Goal: Task Accomplishment & Management: Use online tool/utility

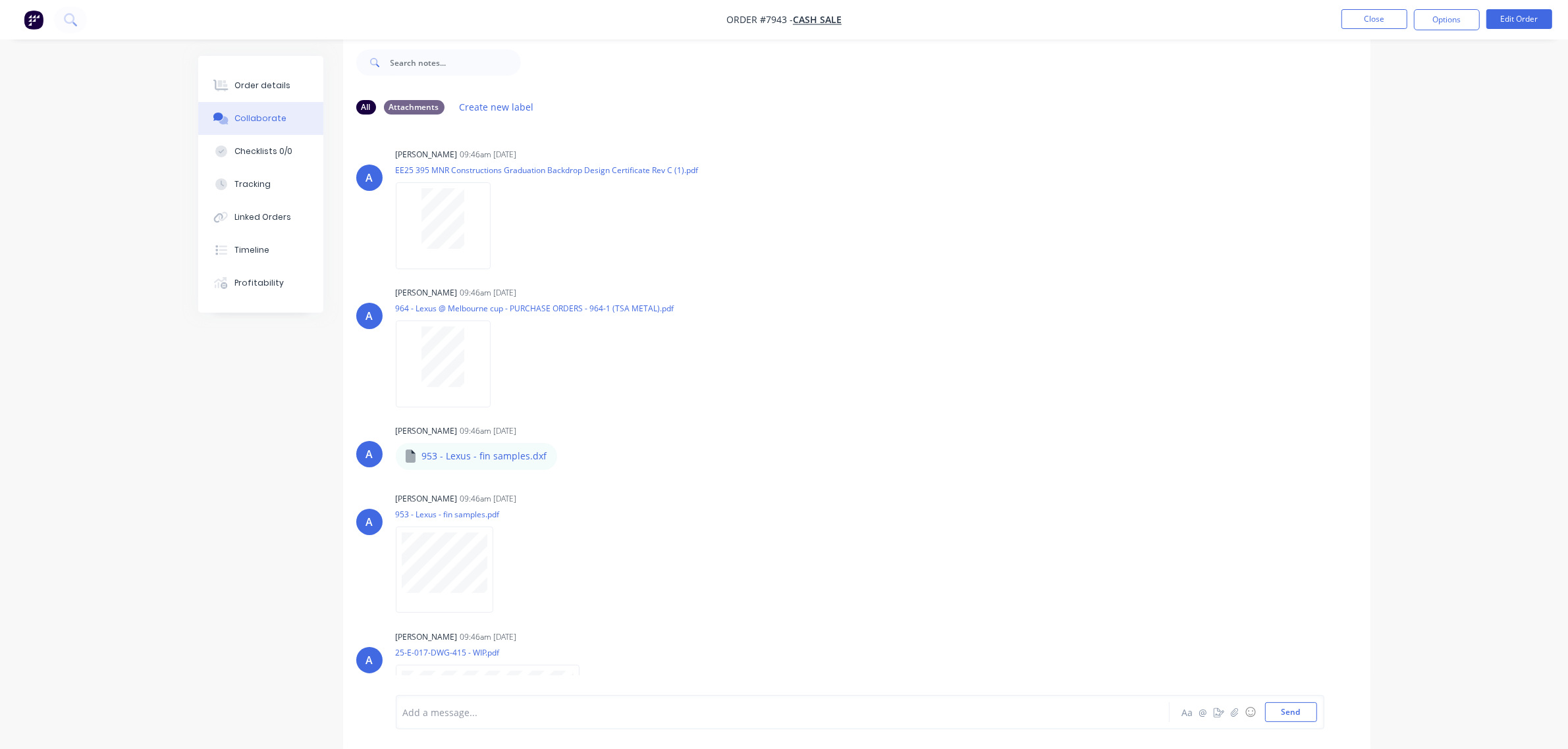
click at [35, 19] on img "button" at bounding box center [33, 20] width 20 height 20
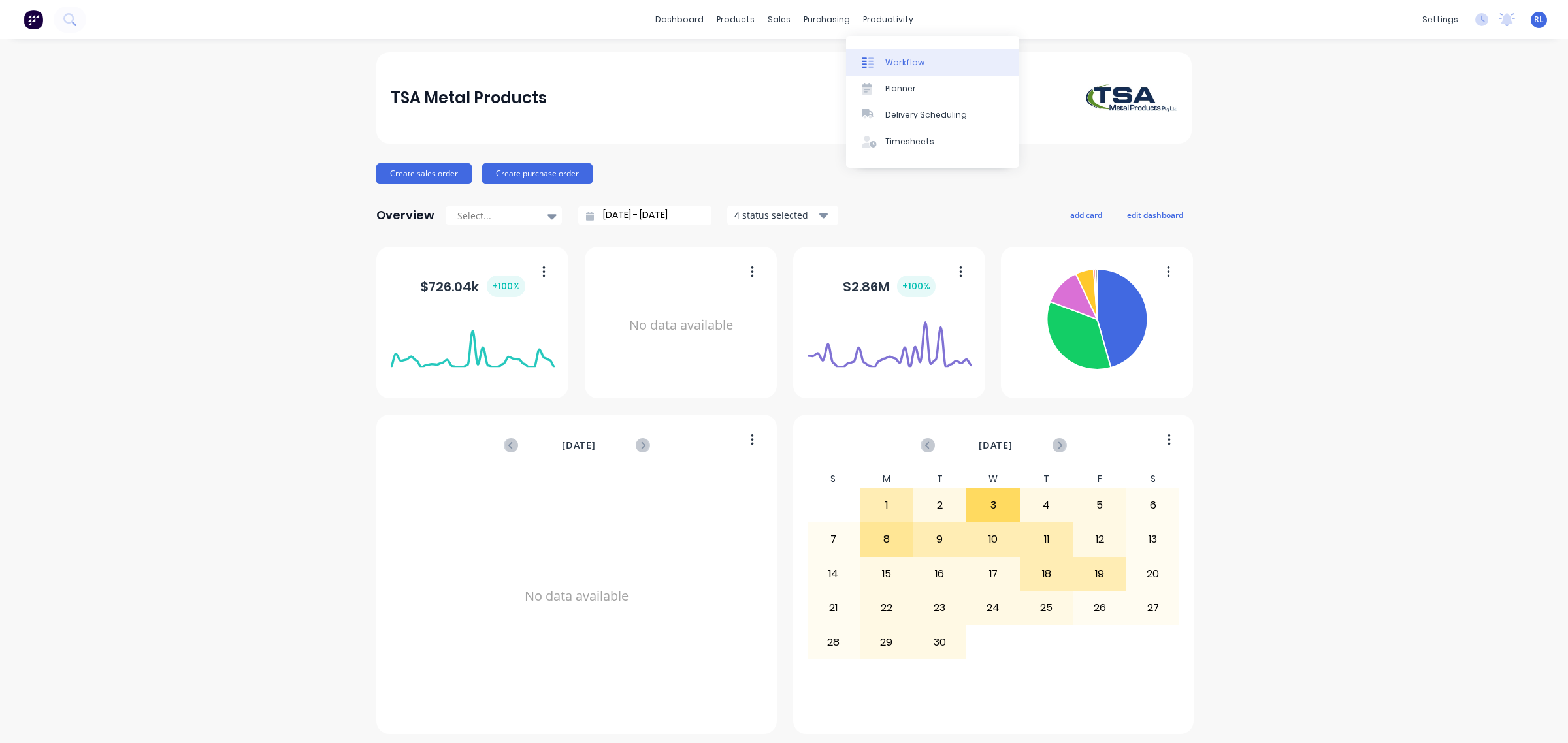
drag, startPoint x: 924, startPoint y: 64, endPoint x: 933, endPoint y: 67, distance: 9.5
click at [924, 64] on link "Workflow" at bounding box center [932, 61] width 173 height 26
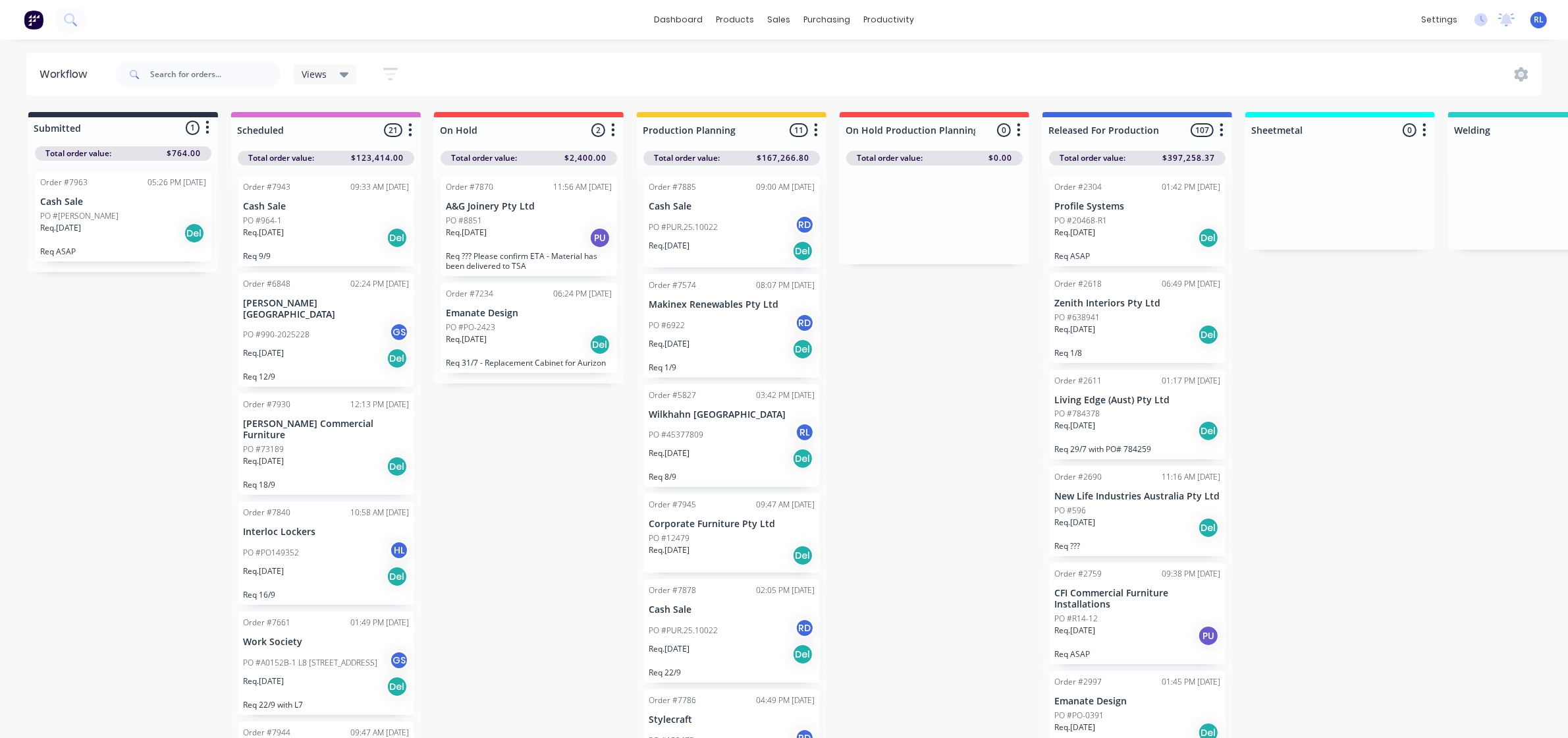
drag, startPoint x: 359, startPoint y: 70, endPoint x: 351, endPoint y: 70, distance: 8.0
click at [359, 70] on div "Views Save new view None (Default) edit Delivery edit Production Planning edit …" at bounding box center [353, 74] width 118 height 26
click at [344, 73] on icon at bounding box center [344, 75] width 9 height 5
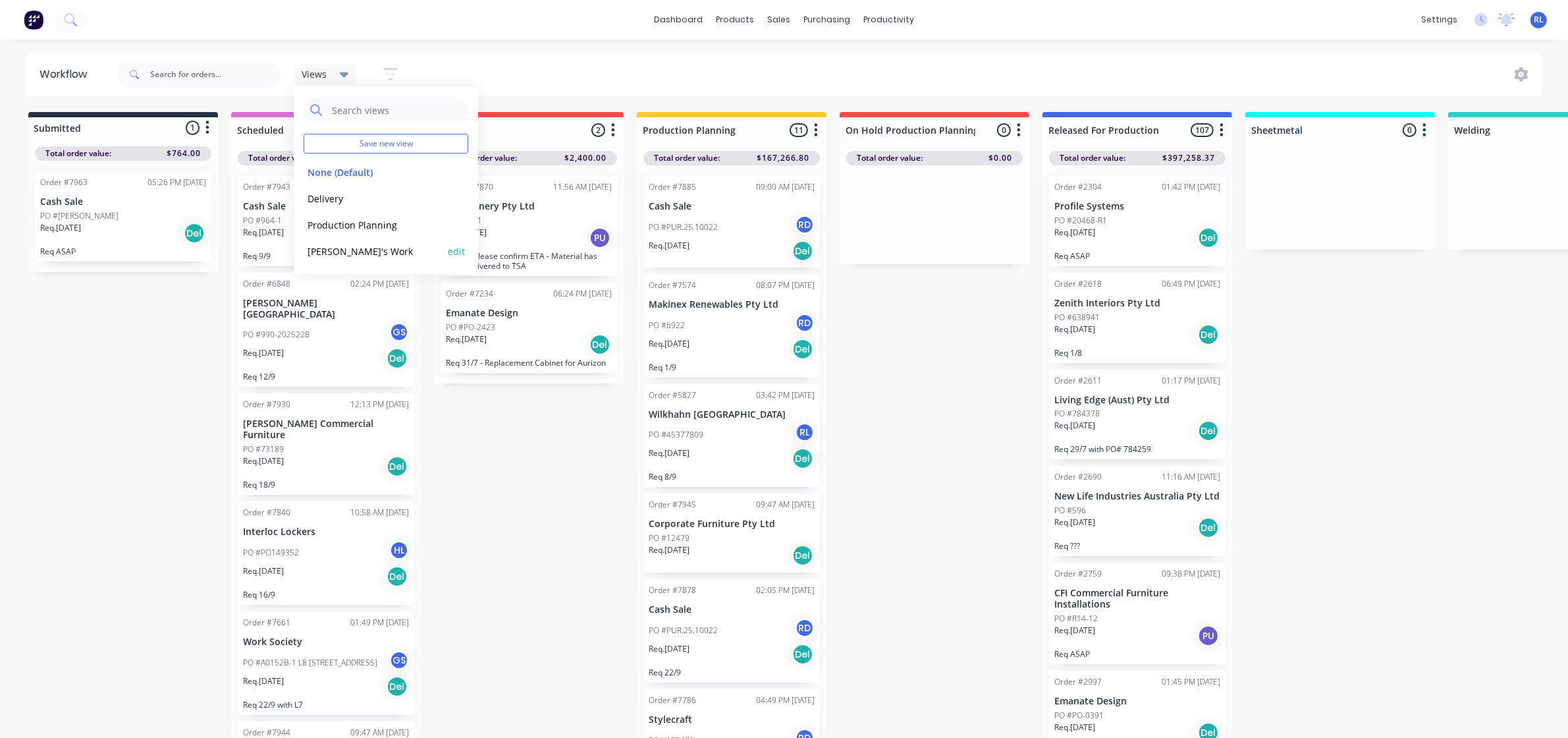
click at [353, 254] on button "[PERSON_NAME]'s Work" at bounding box center [373, 251] width 140 height 15
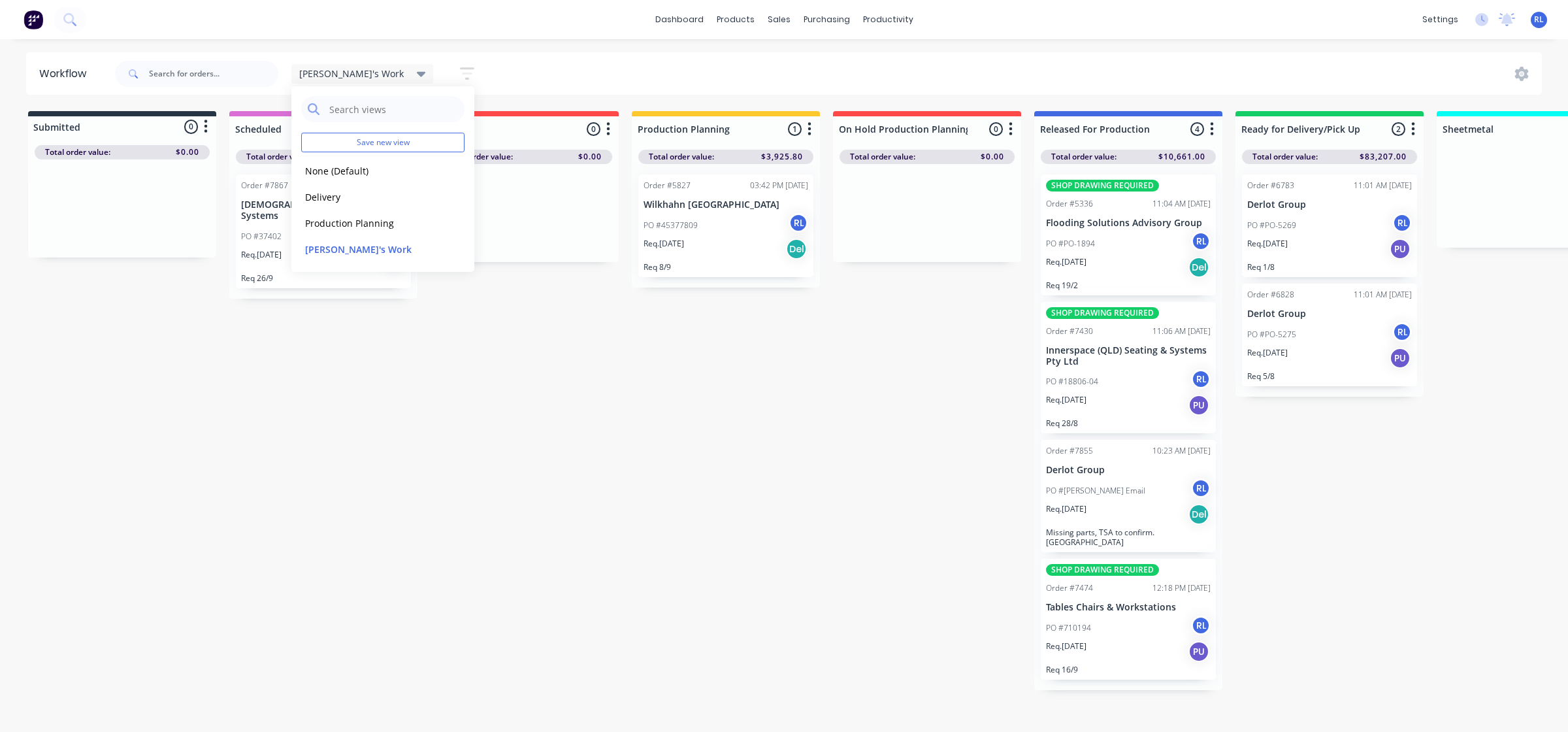
click at [766, 441] on div "Submitted 0 Status colour #273444 hex #273444 Save Cancel Summaries Total order…" at bounding box center [1269, 400] width 2558 height 579
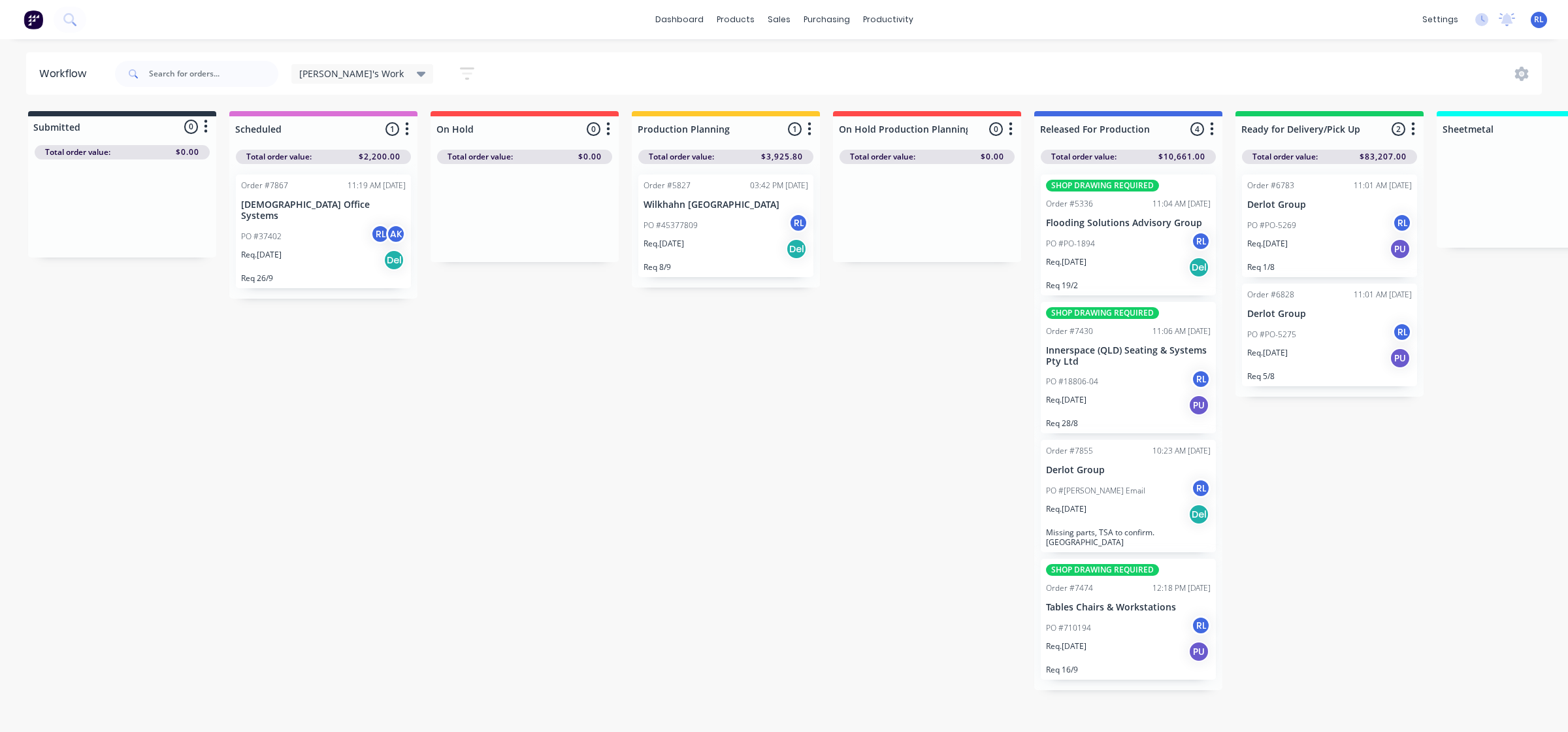
click at [326, 228] on div "PO #37402 RL AK" at bounding box center [323, 236] width 165 height 25
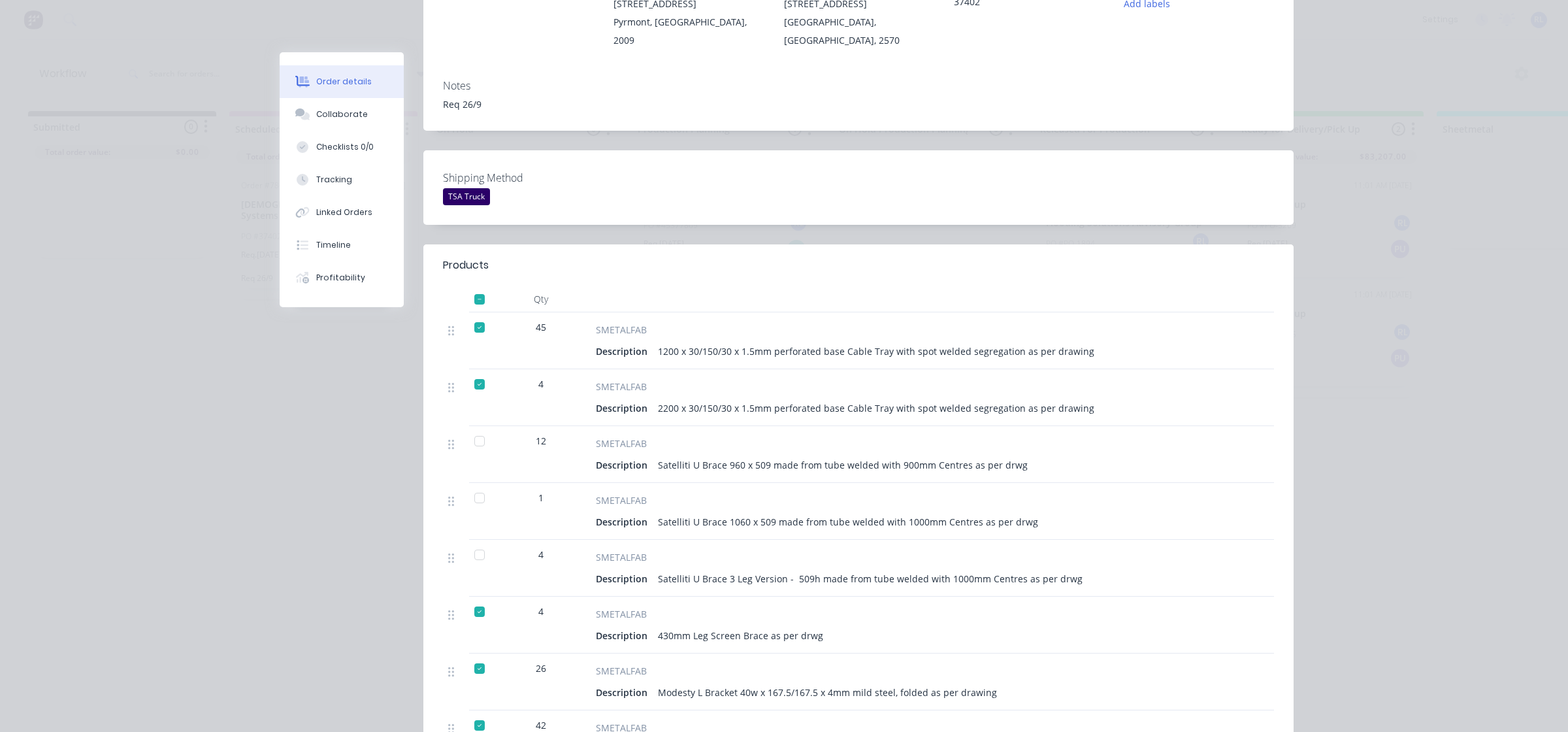
scroll to position [245, 0]
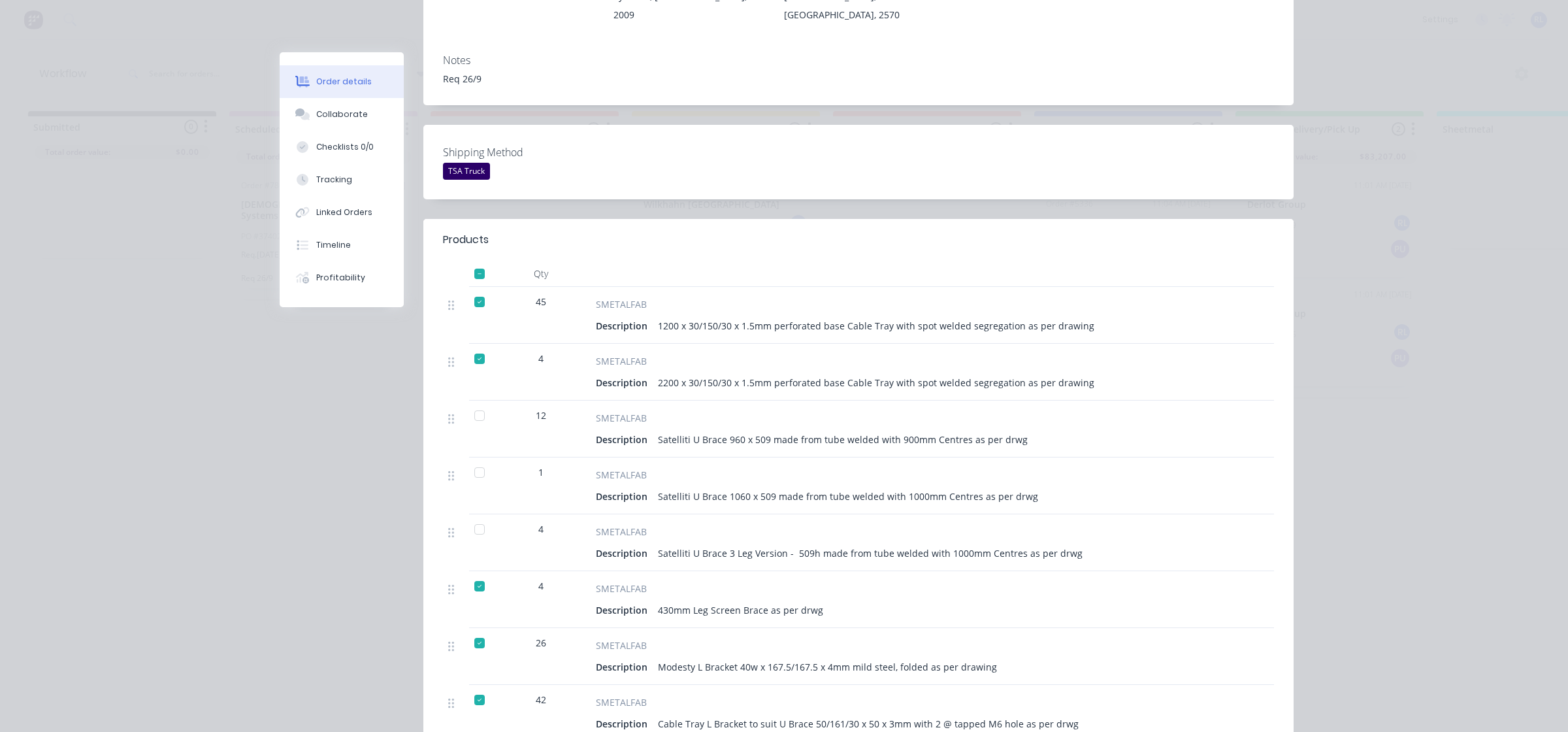
click at [474, 419] on div at bounding box center [479, 415] width 26 height 26
click at [471, 474] on div at bounding box center [479, 472] width 26 height 26
click at [472, 531] on div at bounding box center [479, 529] width 26 height 26
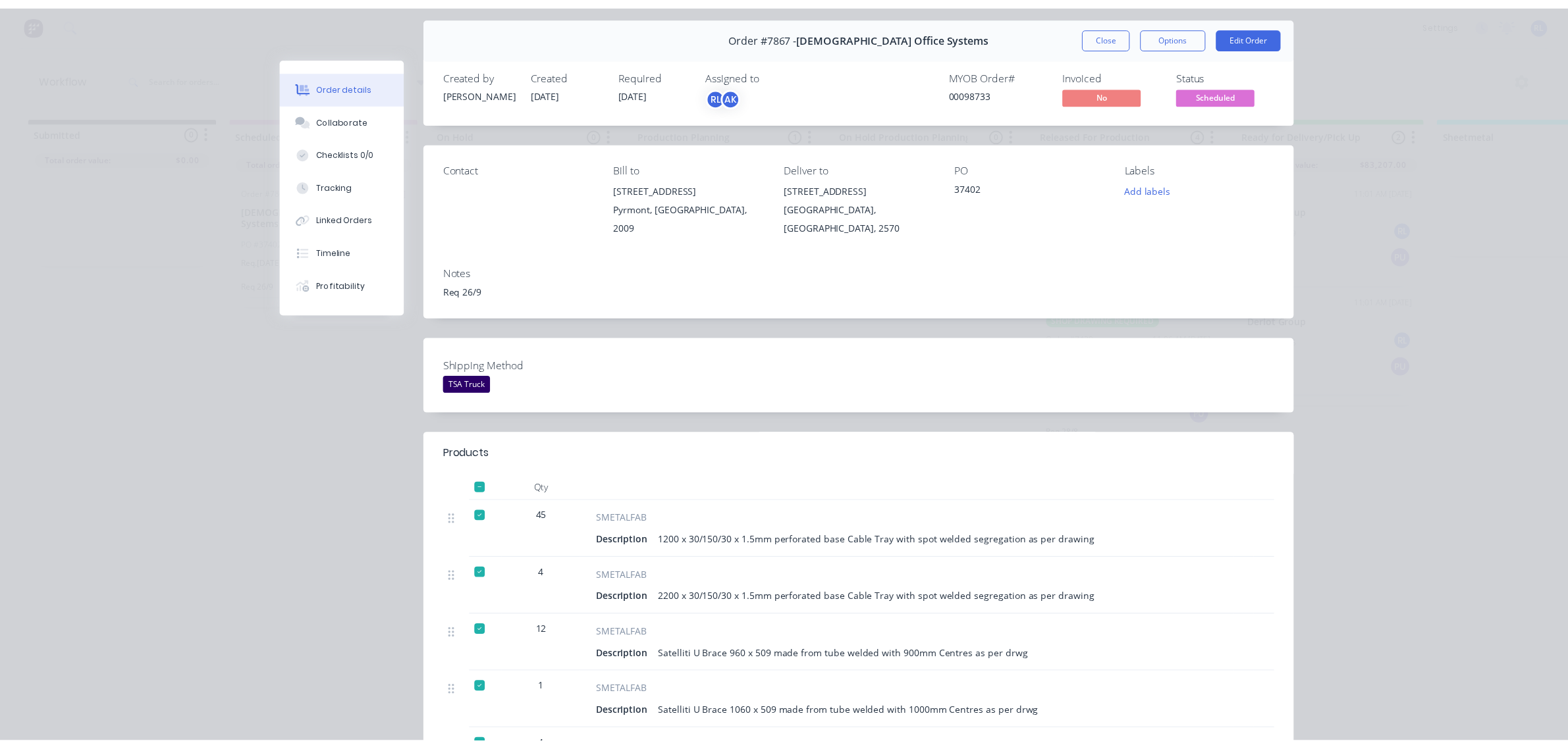
scroll to position [0, 0]
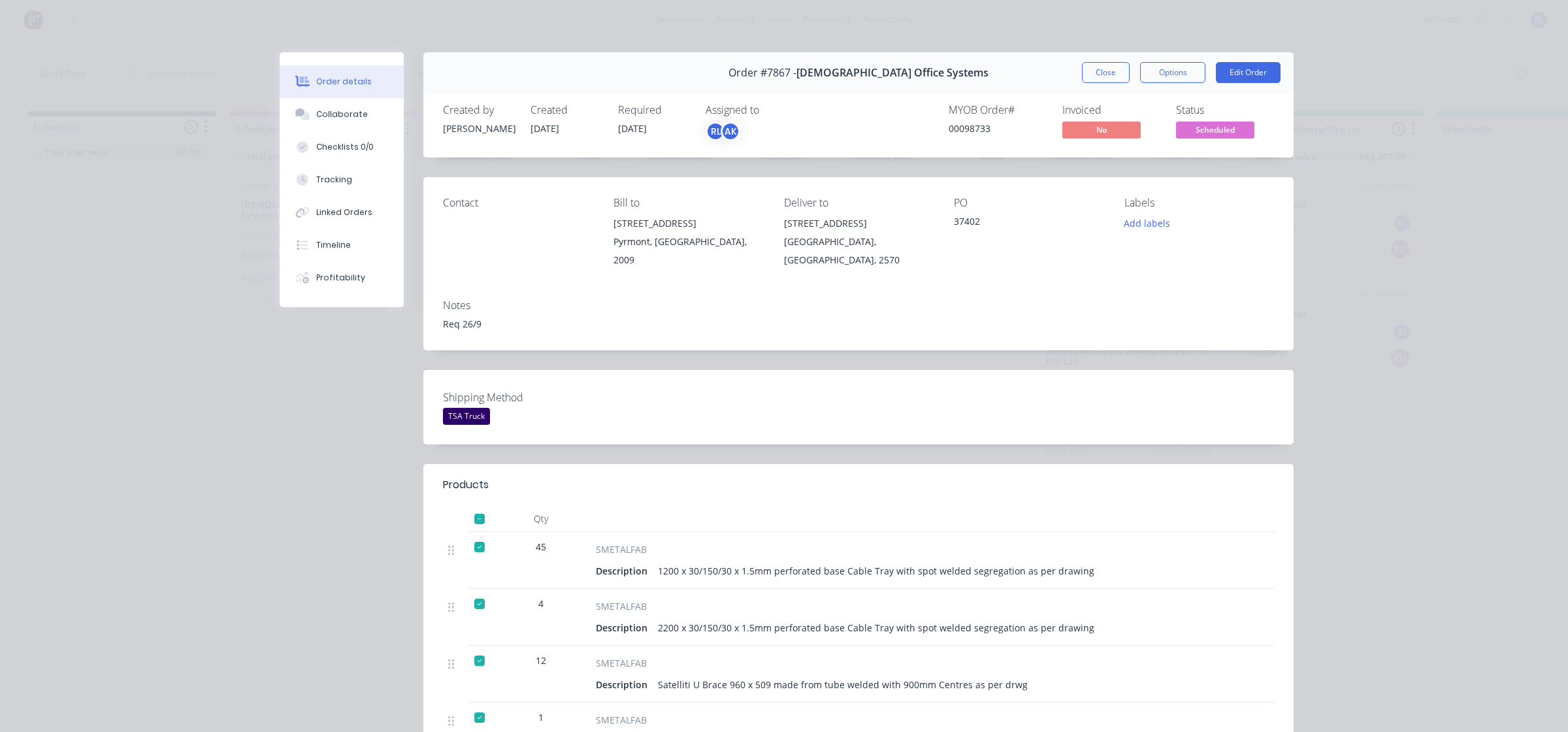
click at [1220, 132] on span "Scheduled" at bounding box center [1215, 129] width 78 height 16
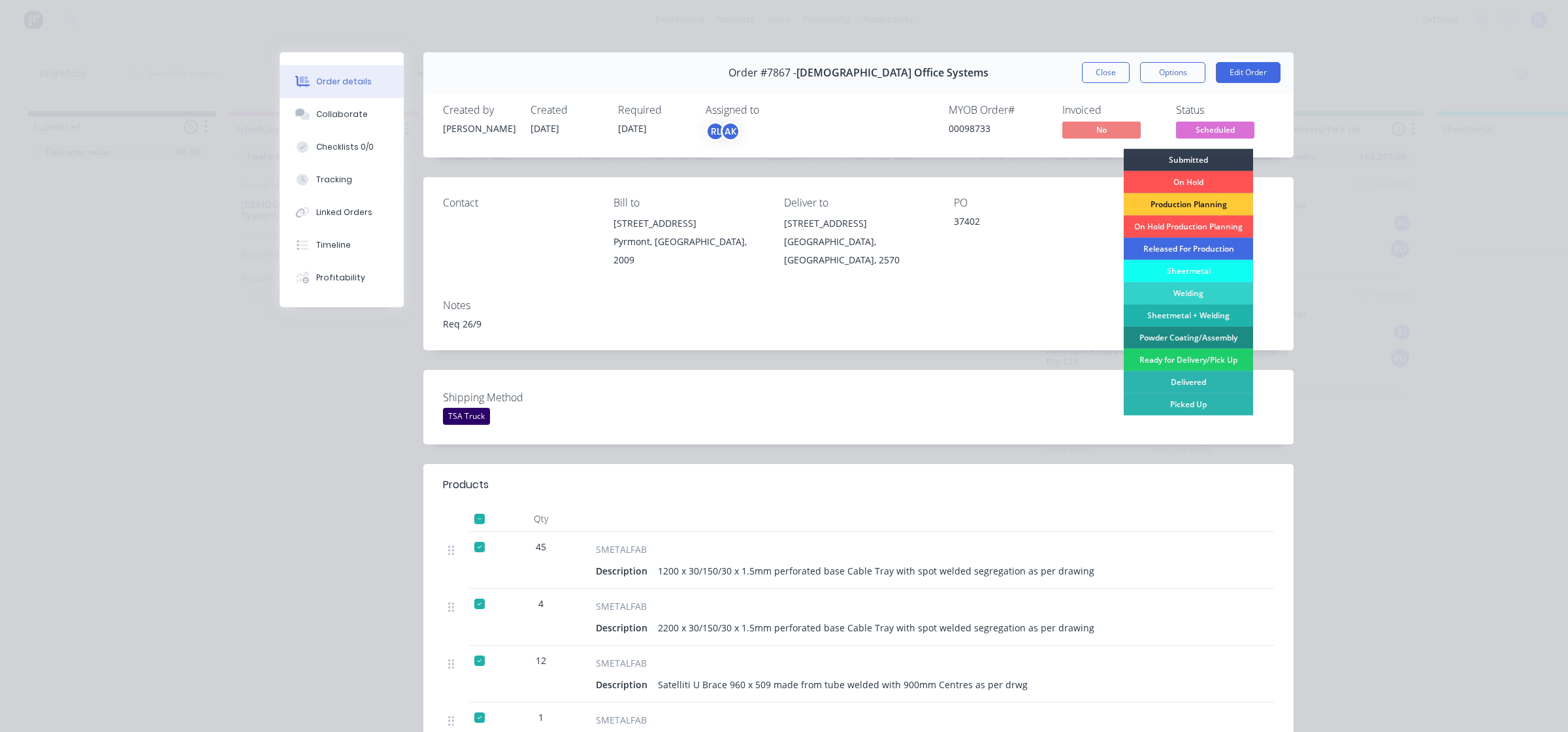
click at [1198, 249] on div "Released For Production" at bounding box center [1188, 249] width 129 height 22
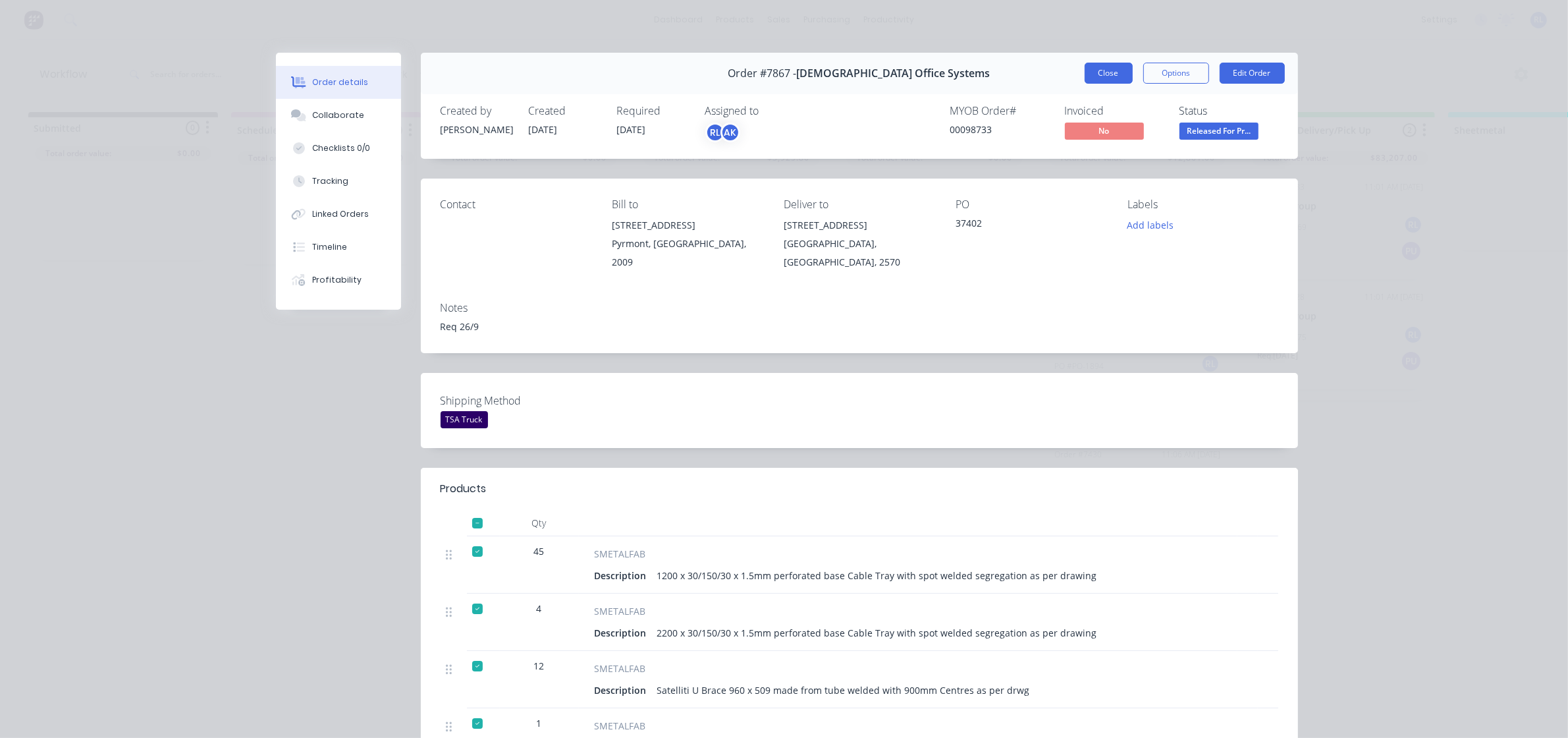
click at [1108, 71] on button "Close" at bounding box center [1108, 73] width 48 height 21
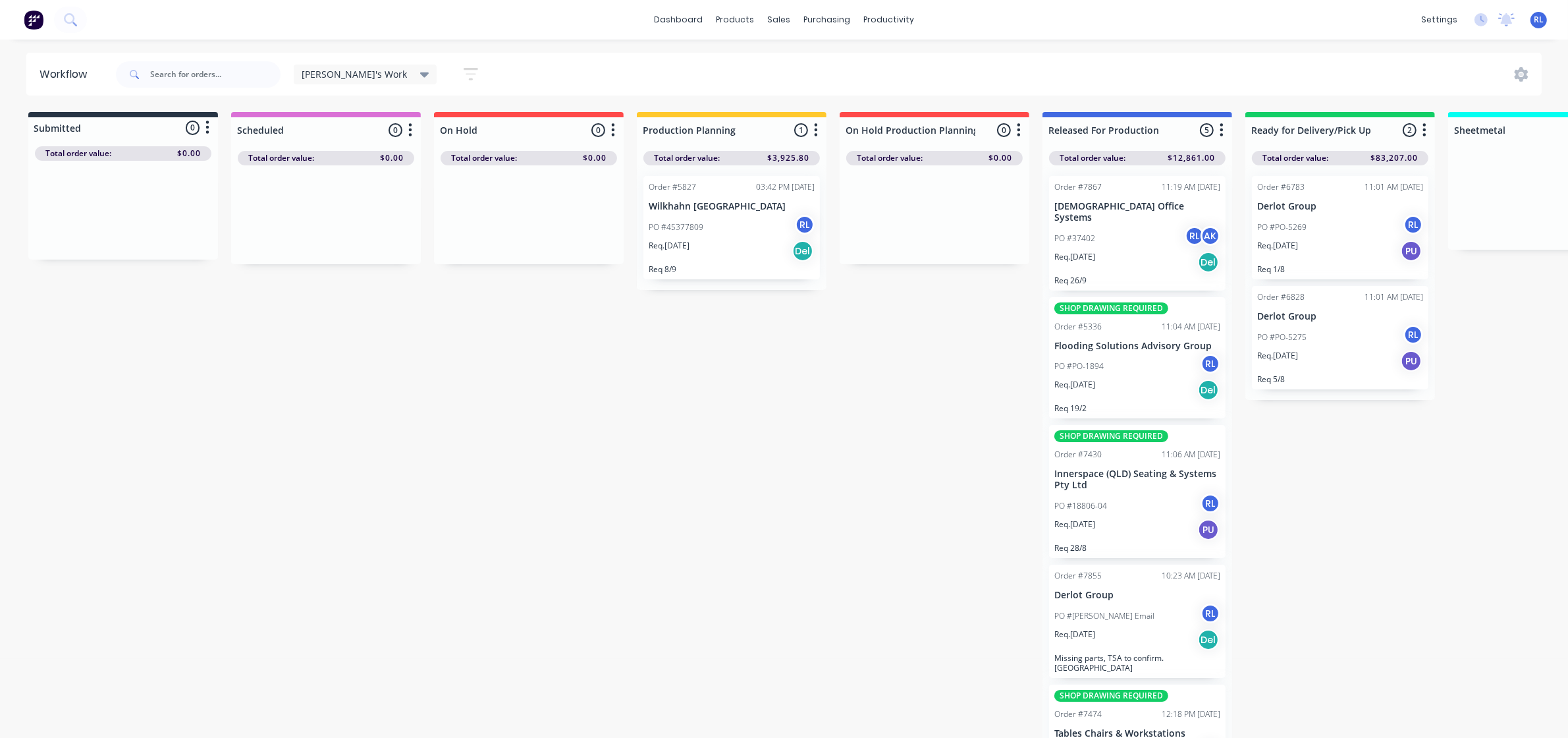
click at [735, 244] on div "Req. [DATE] Del" at bounding box center [732, 251] width 166 height 22
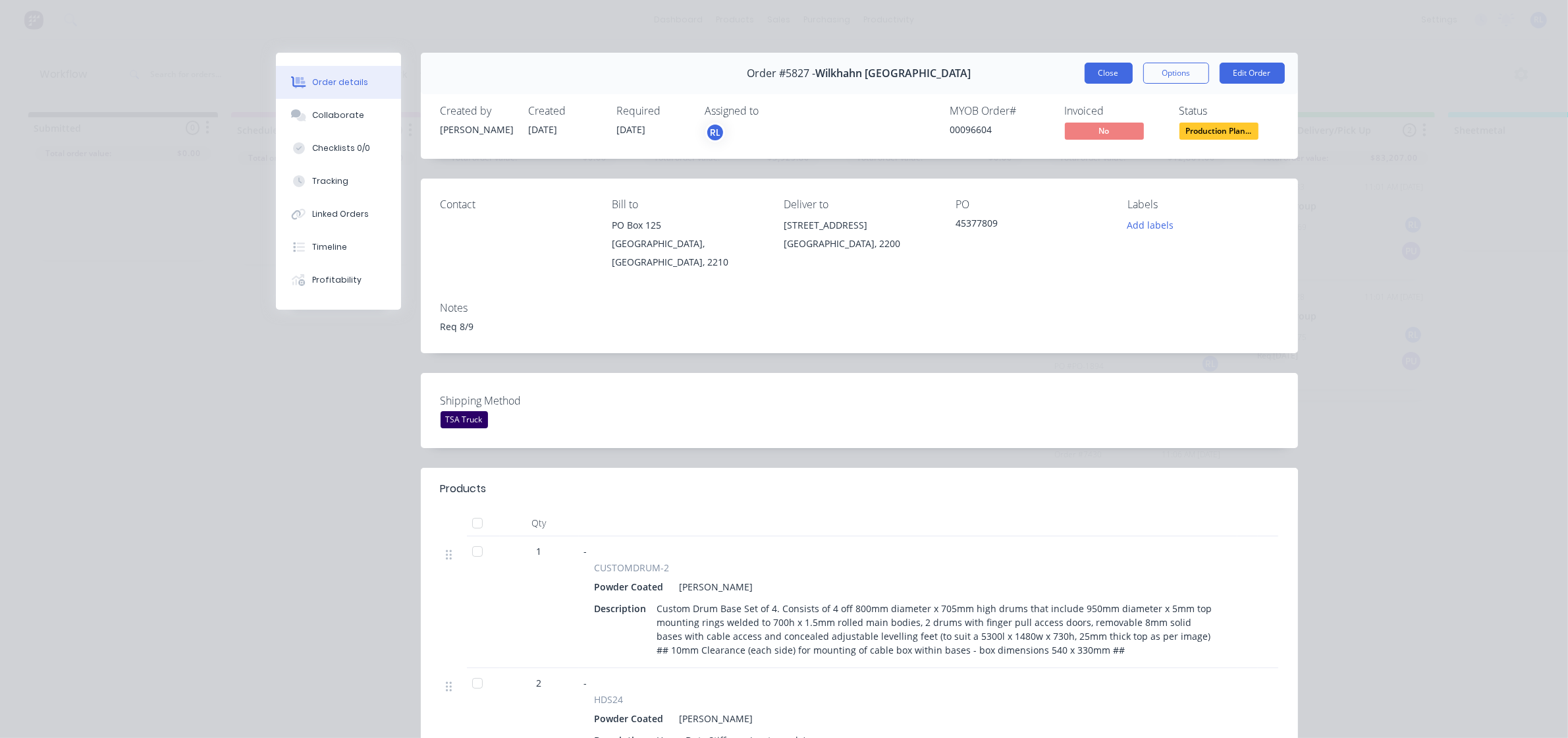
click at [1104, 74] on button "Close" at bounding box center [1108, 73] width 48 height 21
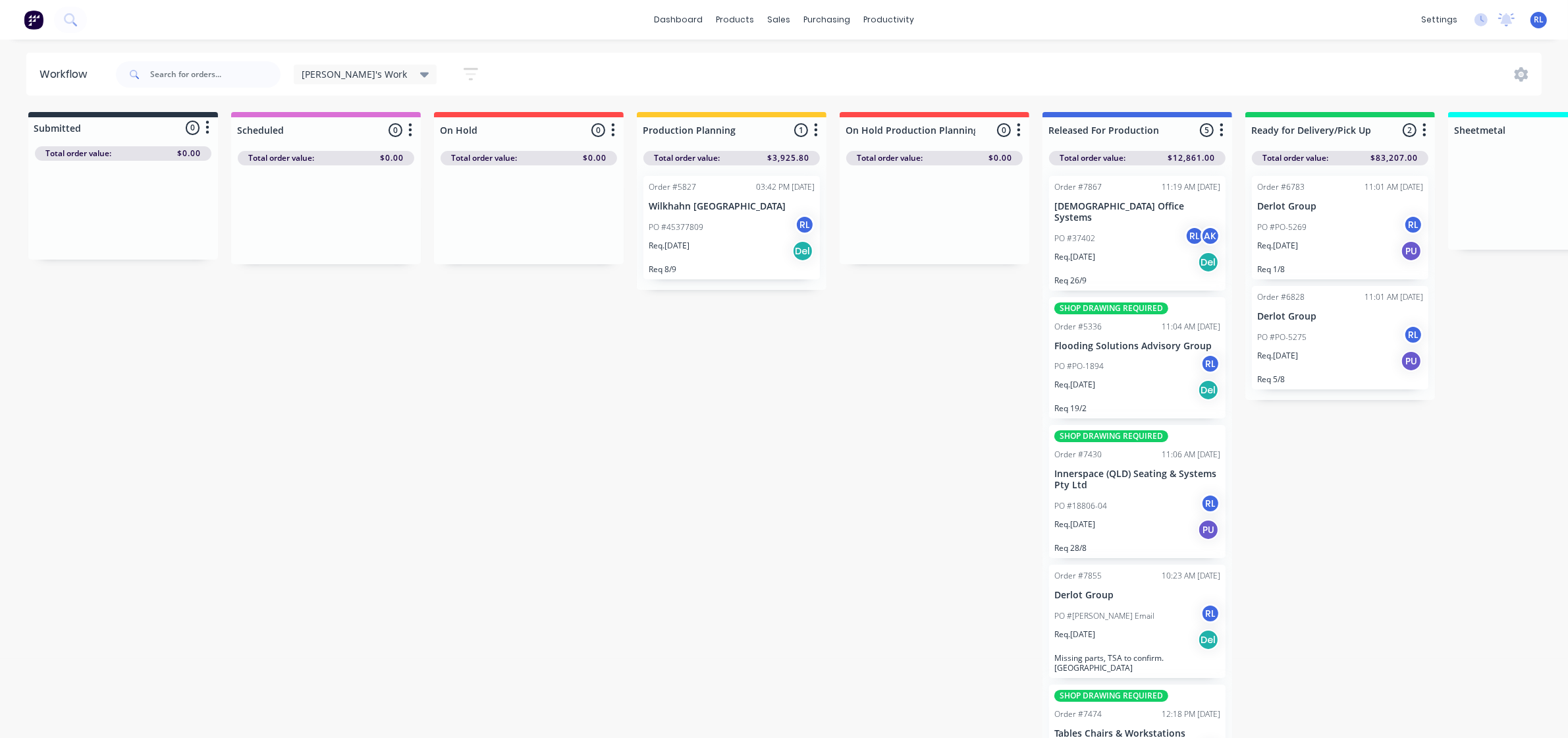
click at [35, 18] on img at bounding box center [33, 20] width 20 height 20
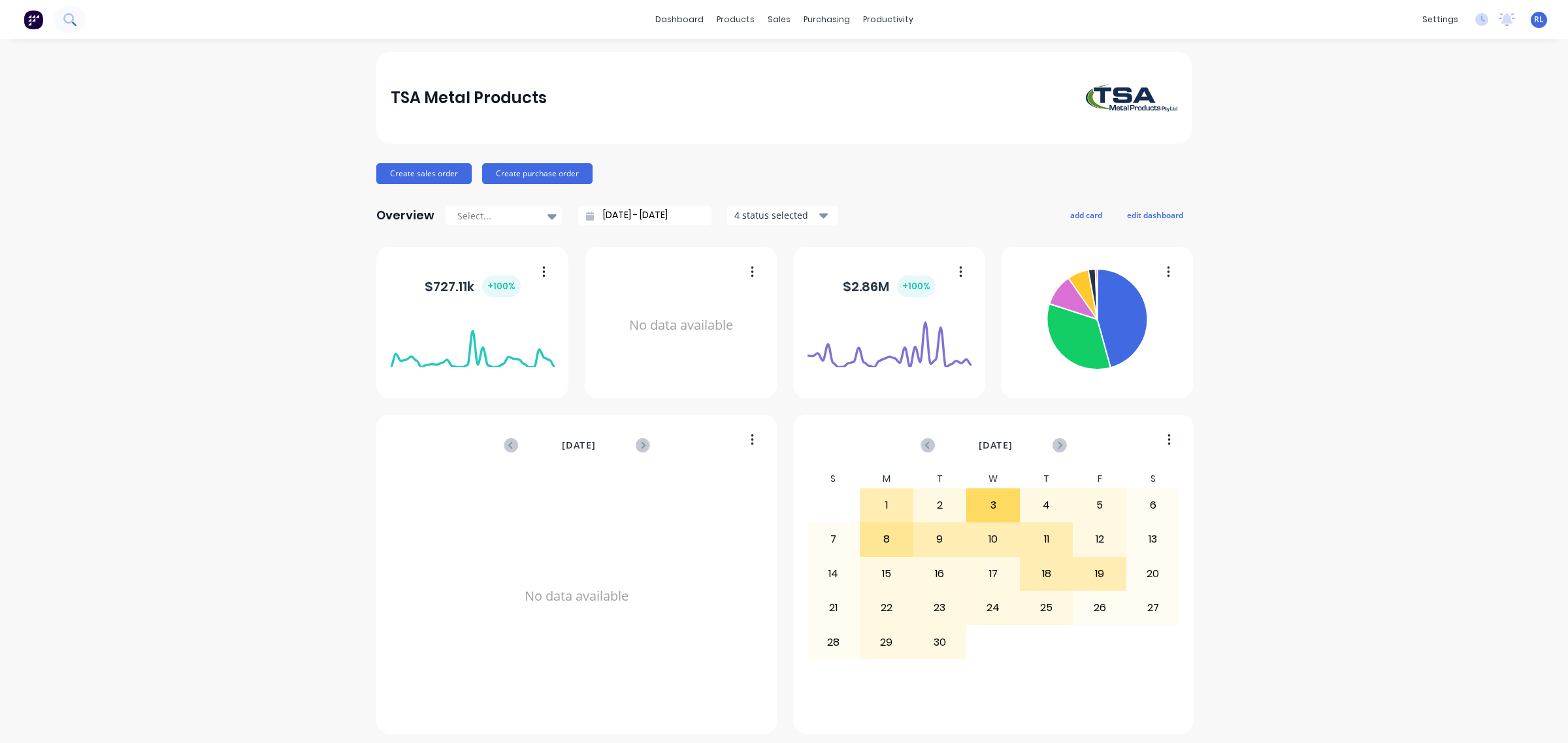
click at [70, 23] on icon at bounding box center [69, 18] width 11 height 11
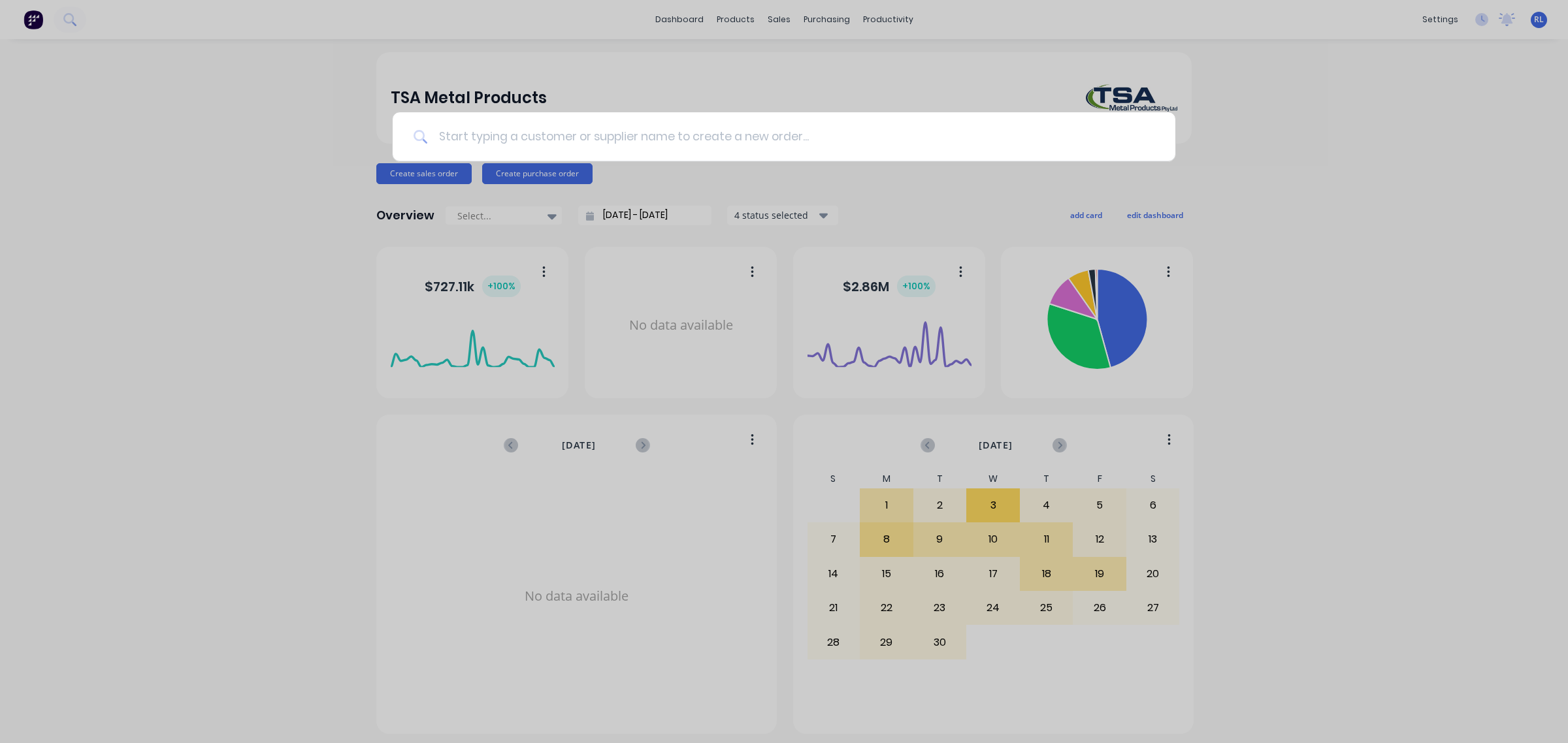
click at [514, 141] on input at bounding box center [791, 136] width 726 height 49
paste input "98816"
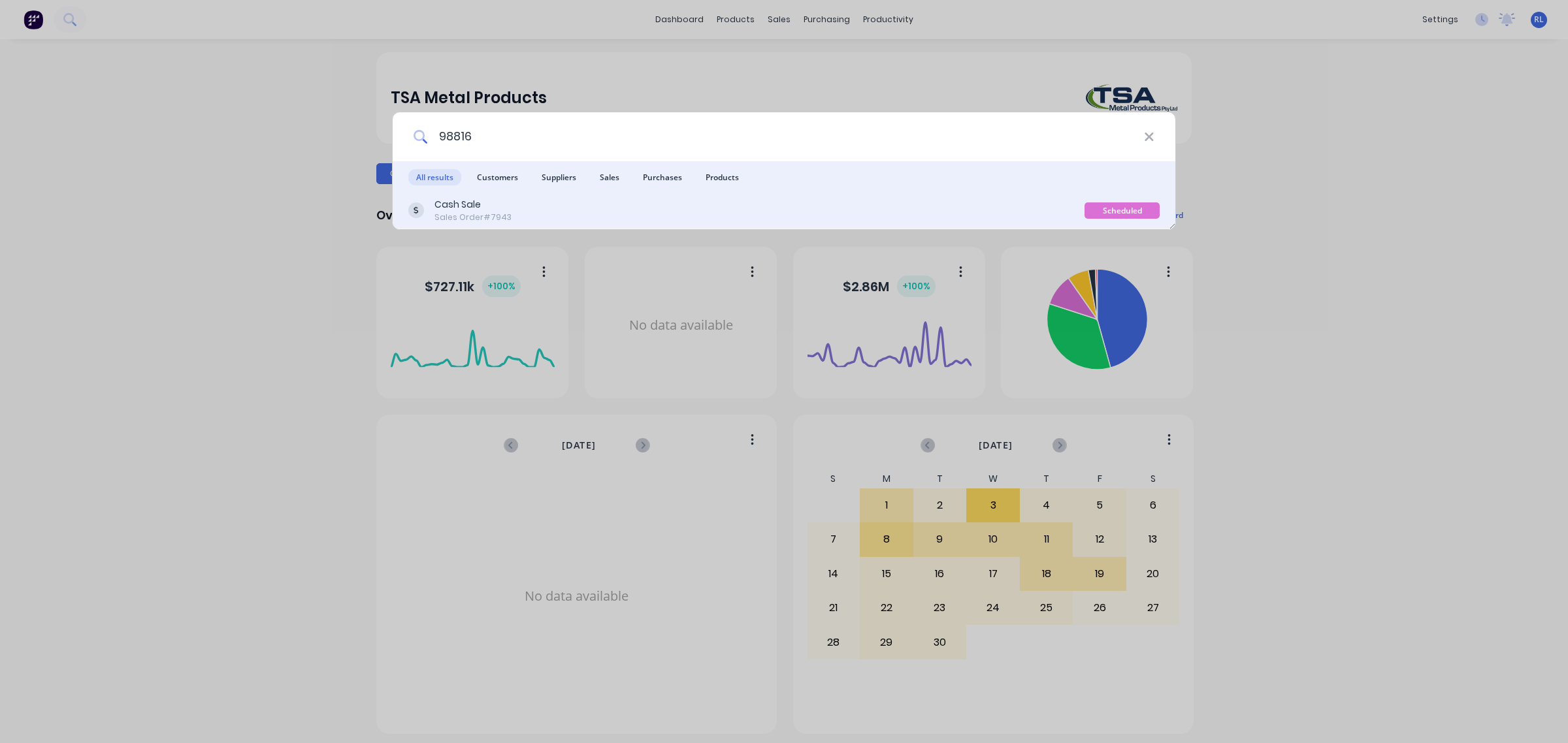
type input "98816"
click at [518, 206] on div "Cash Sale Sales Order #7943" at bounding box center [746, 210] width 676 height 25
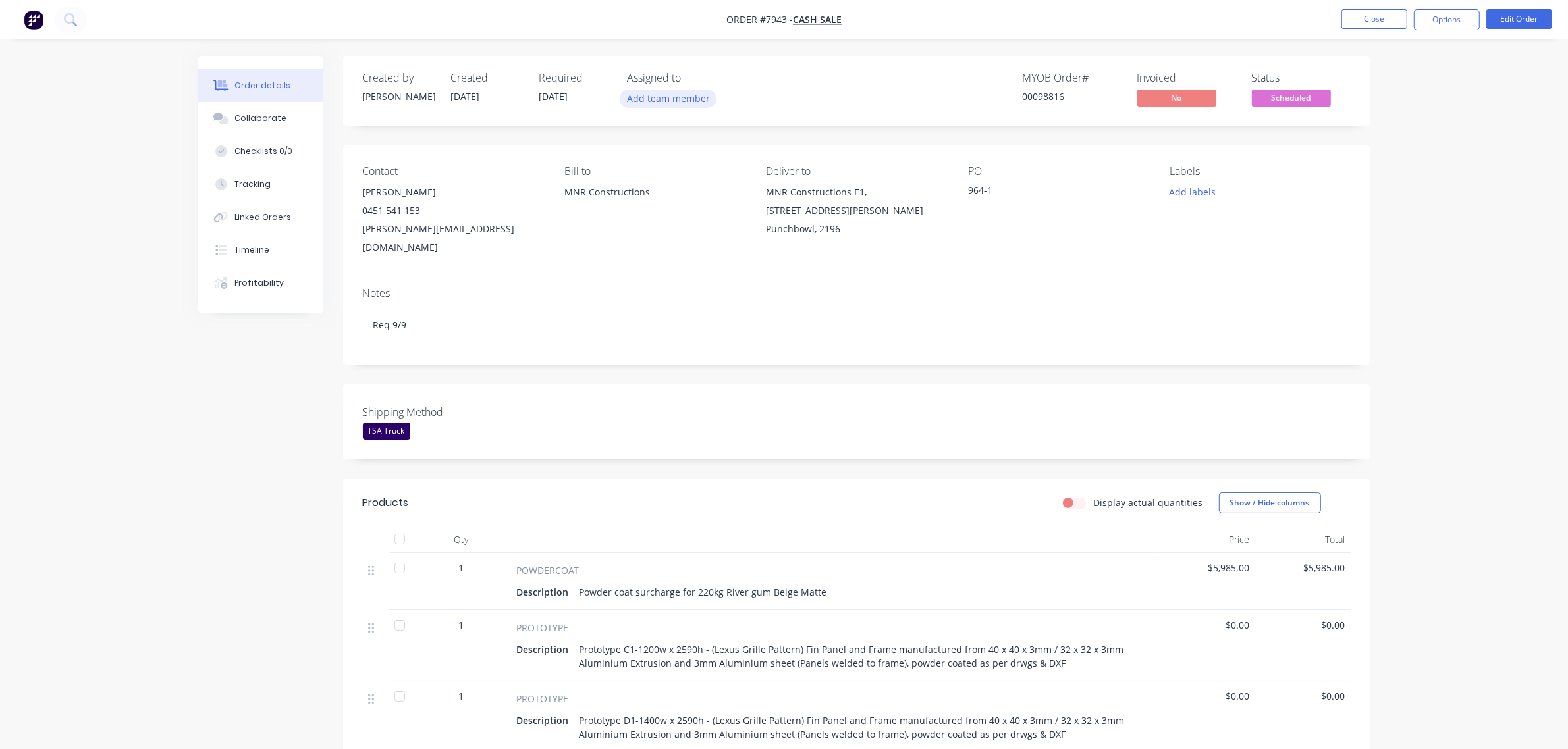
click at [678, 93] on button "Add team member" at bounding box center [668, 98] width 97 height 18
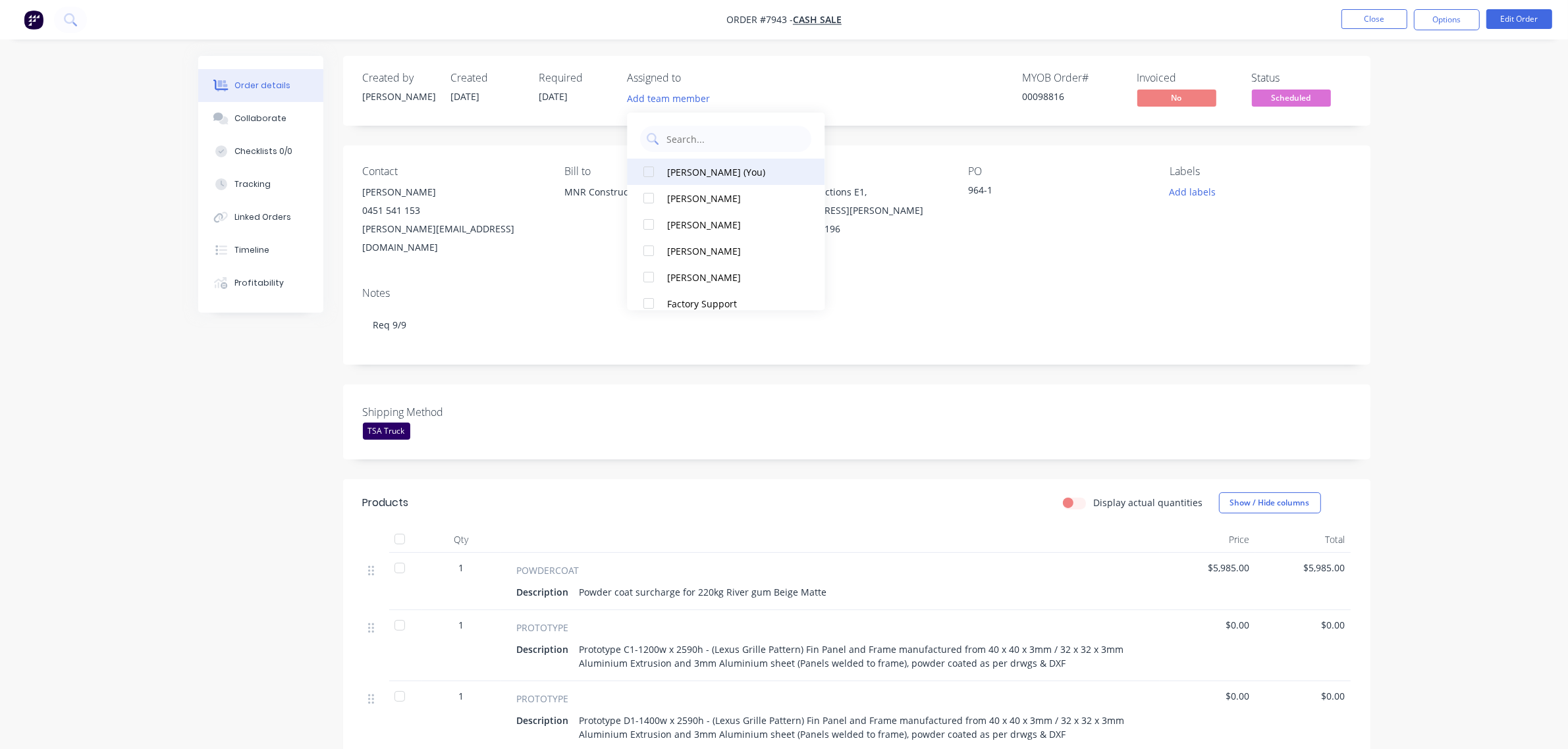
click at [705, 173] on div "[PERSON_NAME] (You)" at bounding box center [734, 172] width 132 height 14
click at [878, 287] on div "Notes" at bounding box center [856, 293] width 988 height 13
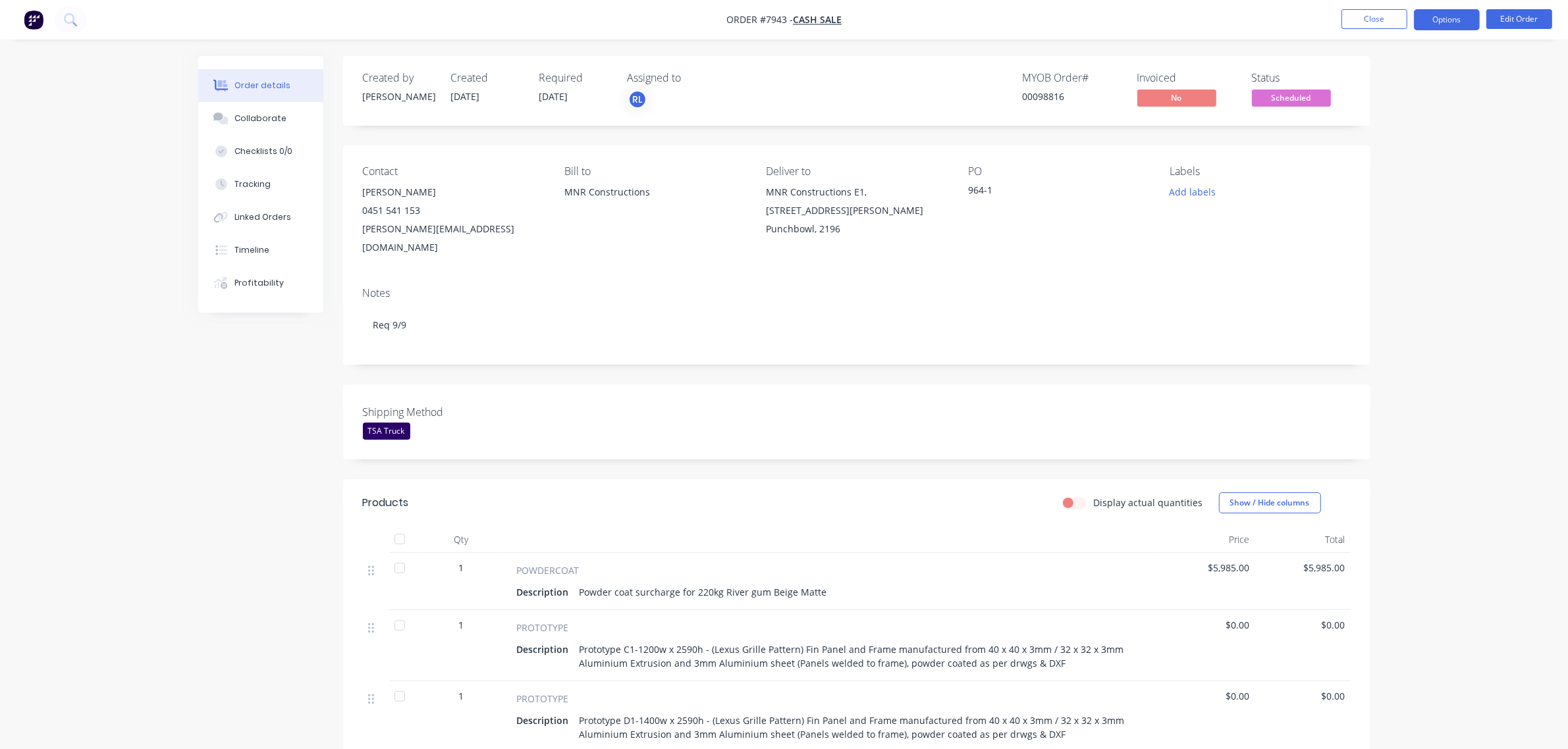
click at [1453, 17] on button "Options" at bounding box center [1447, 20] width 66 height 21
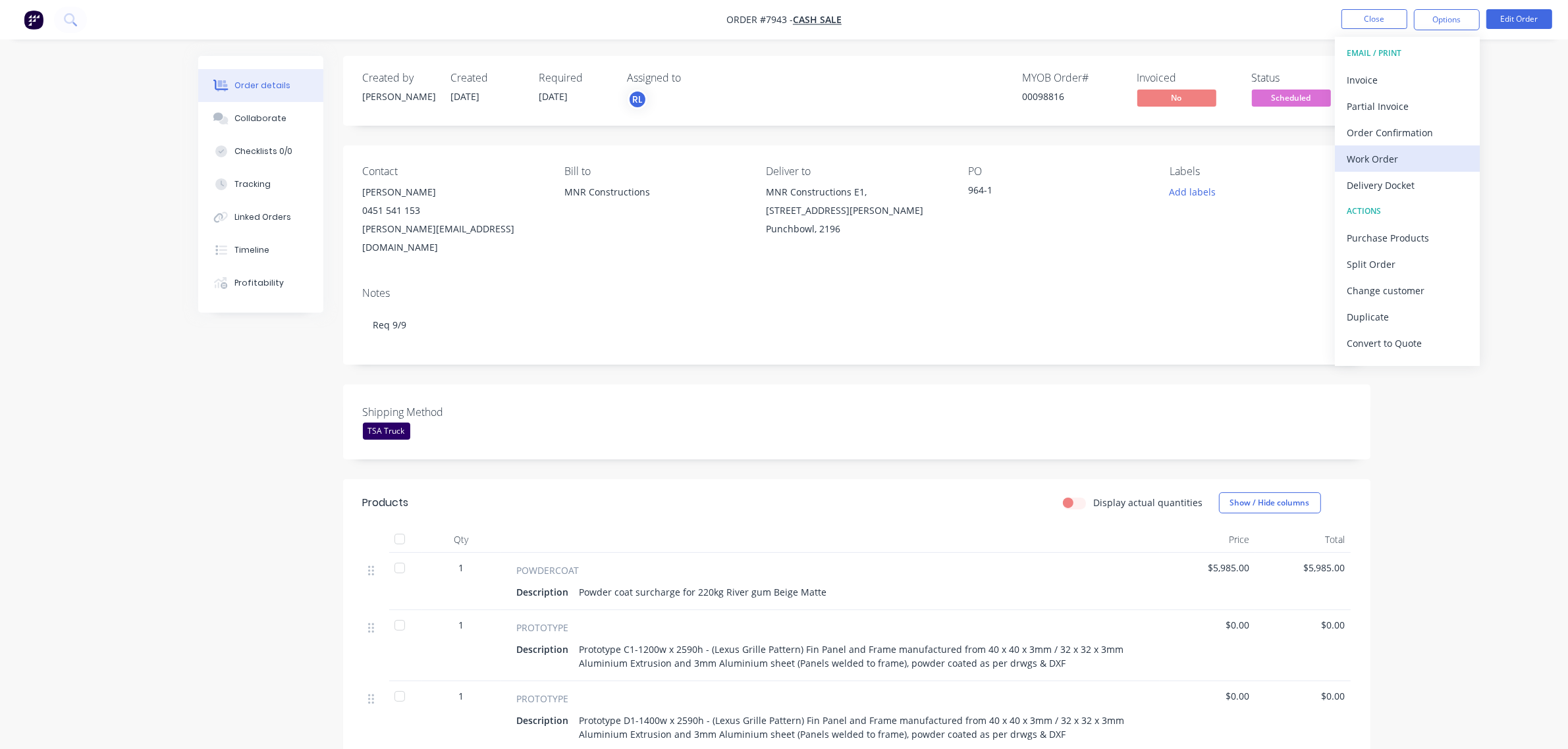
click at [1413, 155] on div "Work Order" at bounding box center [1408, 159] width 121 height 19
click at [1425, 132] on div "Without pricing" at bounding box center [1408, 132] width 121 height 19
